Goal: Task Accomplishment & Management: Manage account settings

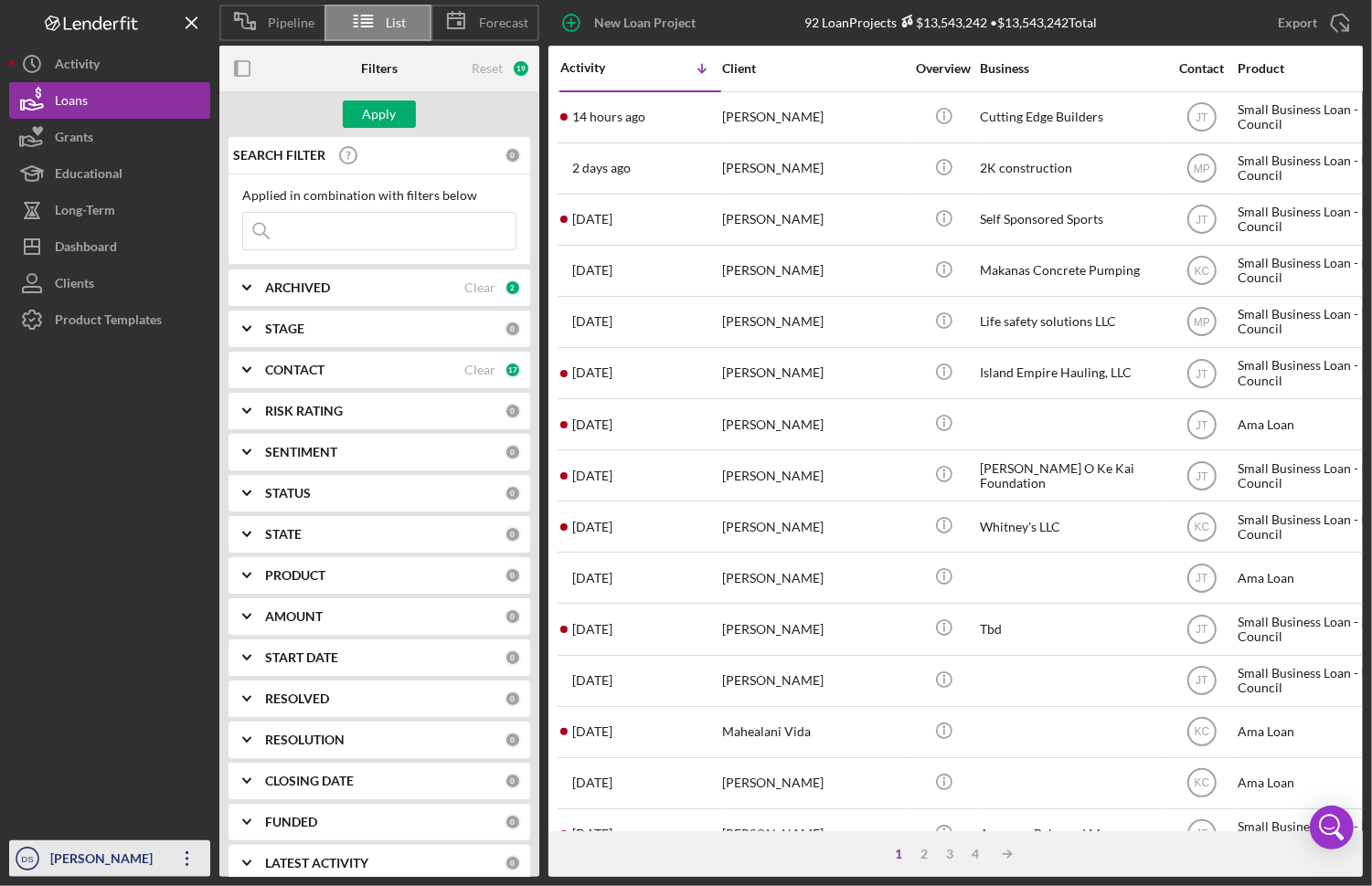
click at [172, 861] on icon "Icon/Overflow" at bounding box center [187, 859] width 46 height 46
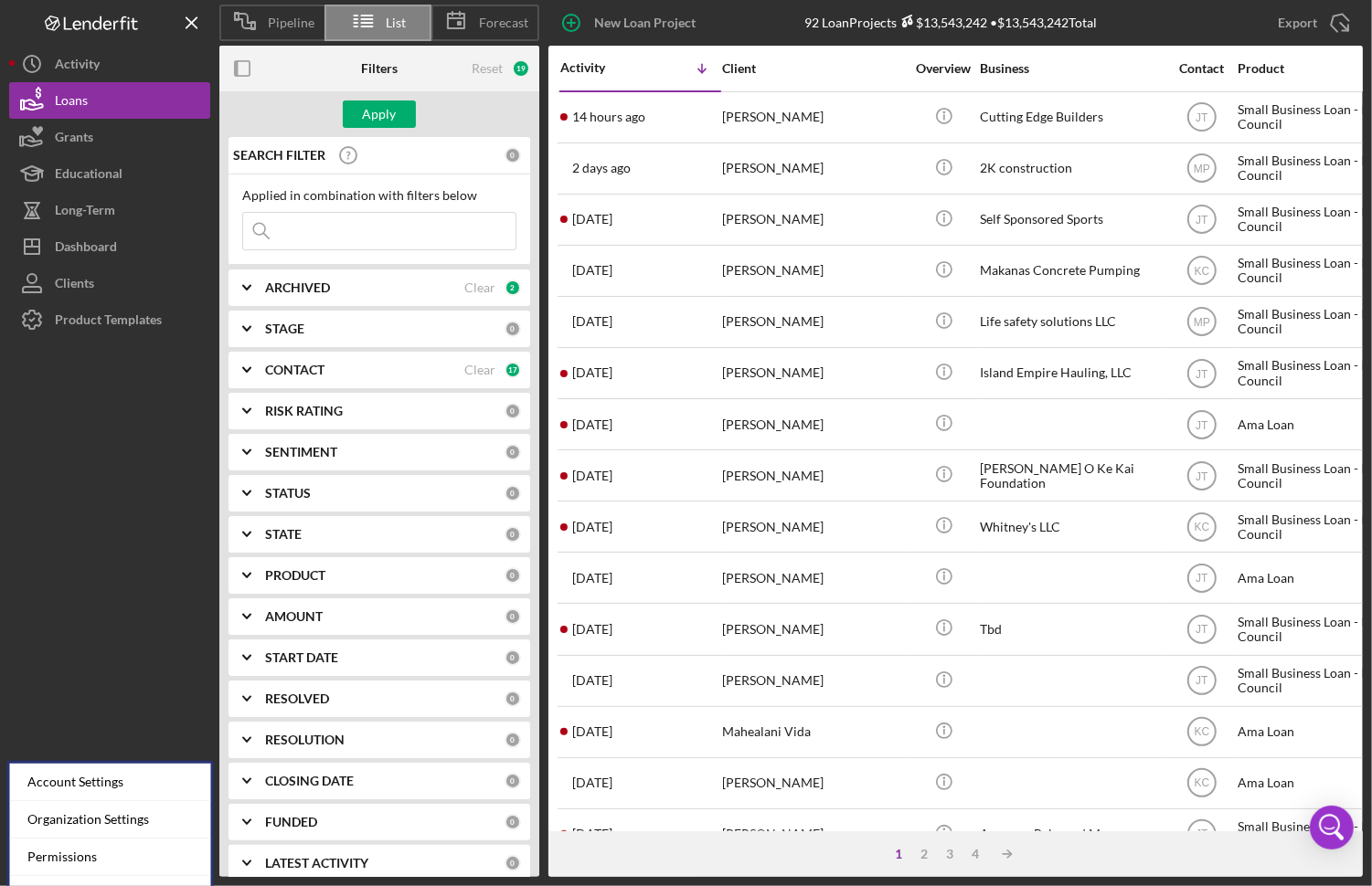
click at [188, 459] on div at bounding box center [109, 589] width 201 height 503
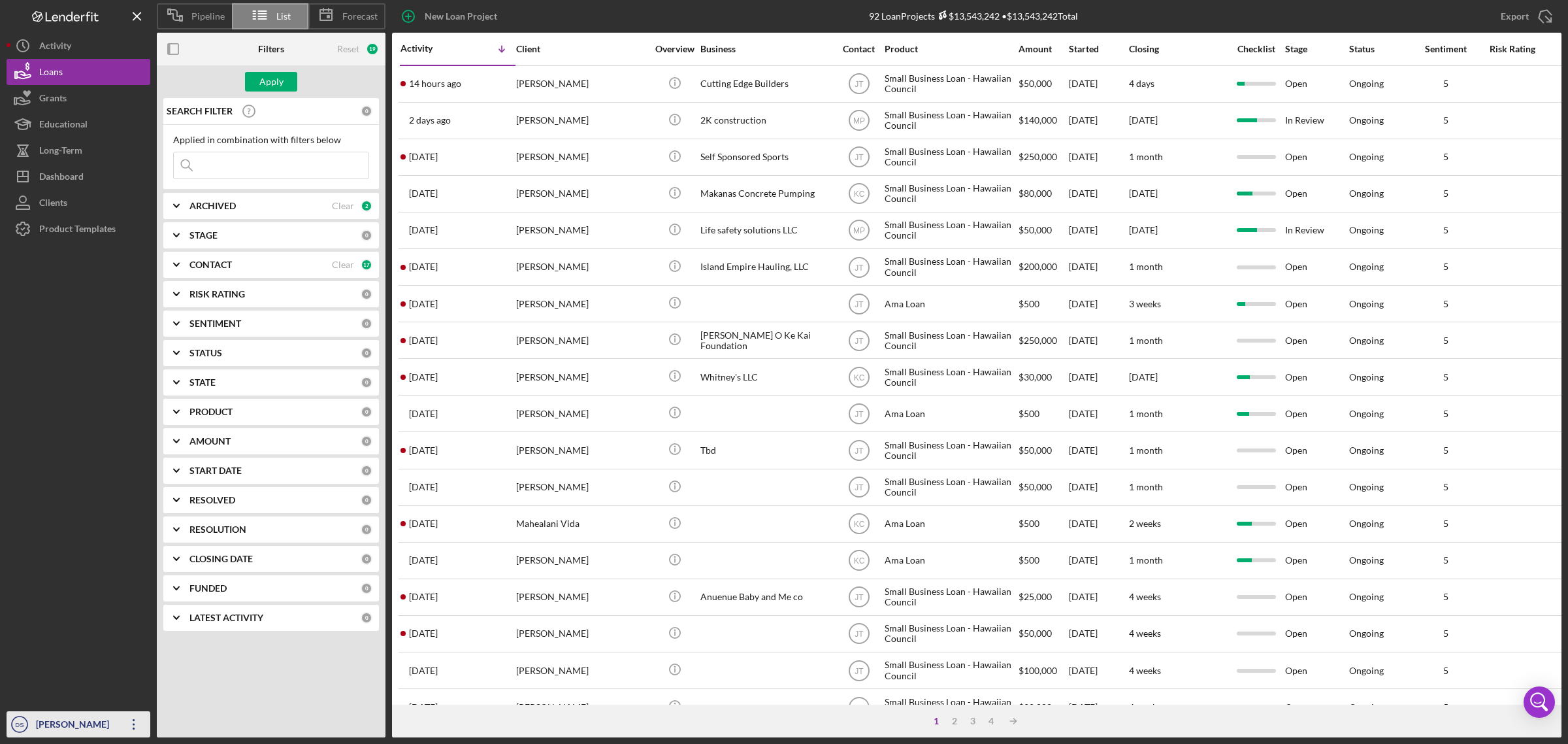
click at [139, 634] on icon "Icon/Overflow" at bounding box center [134, 724] width 33 height 33
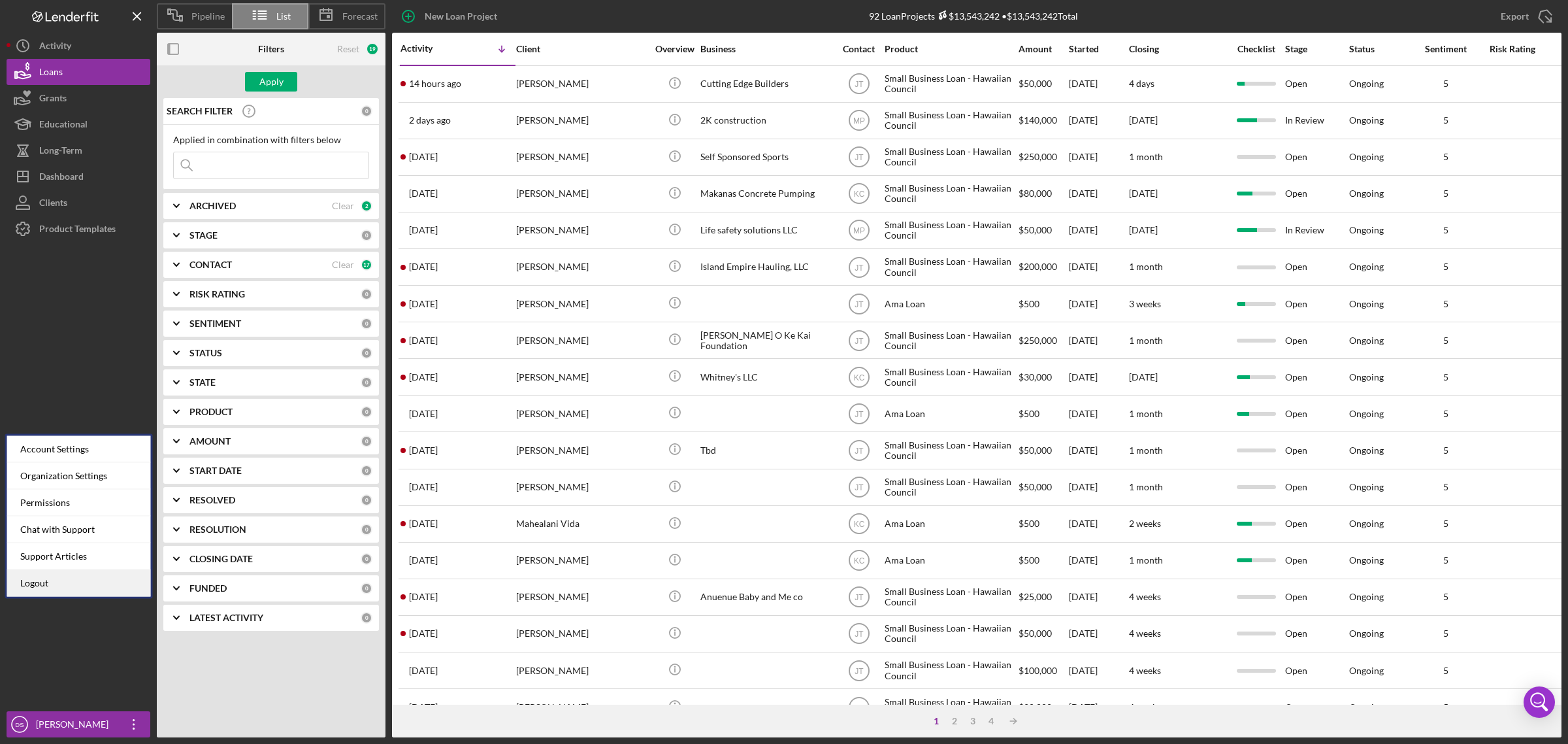
click at [50, 583] on link "Logout" at bounding box center [79, 583] width 144 height 27
